Goal: Go to known website: Go to known website

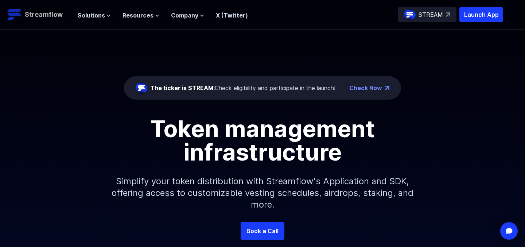
click at [50, 14] on p "Streamflow" at bounding box center [44, 14] width 38 height 10
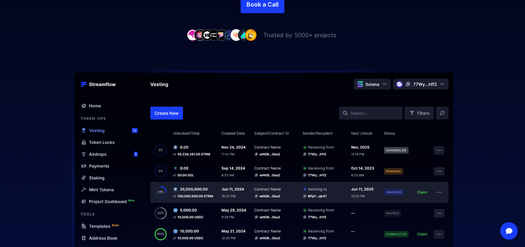
scroll to position [249, 0]
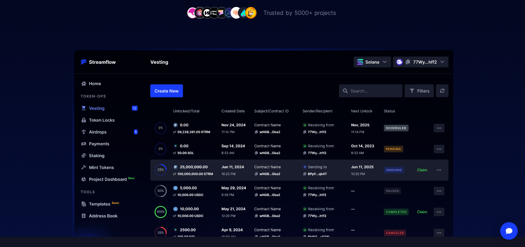
click at [372, 89] on img at bounding box center [262, 142] width 467 height 188
click at [368, 91] on img at bounding box center [262, 142] width 467 height 188
click at [354, 92] on img at bounding box center [262, 142] width 467 height 188
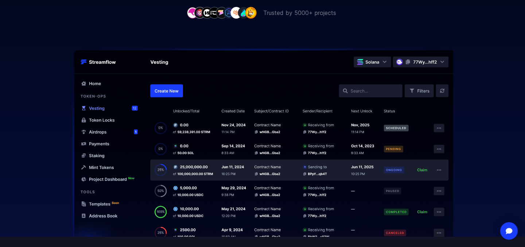
click at [354, 92] on img at bounding box center [262, 142] width 467 height 188
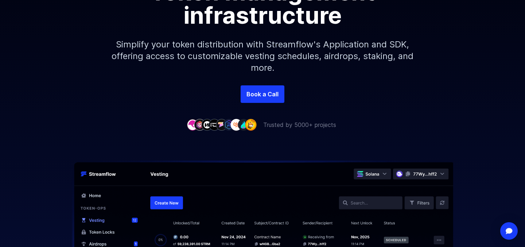
scroll to position [0, 0]
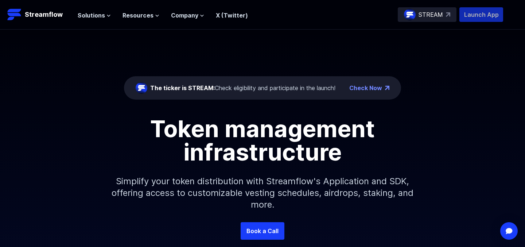
click at [486, 13] on p "Launch App" at bounding box center [481, 14] width 44 height 15
